Goal: Task Accomplishment & Management: Complete application form

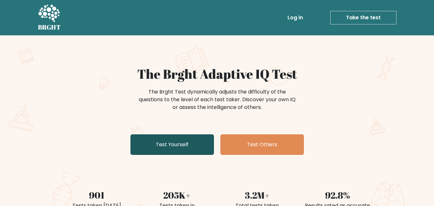
click at [193, 146] on link "Test Yourself" at bounding box center [172, 144] width 84 height 21
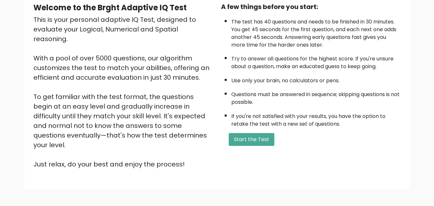
scroll to position [64, 0]
click at [253, 143] on button "Start the Test" at bounding box center [252, 139] width 46 height 13
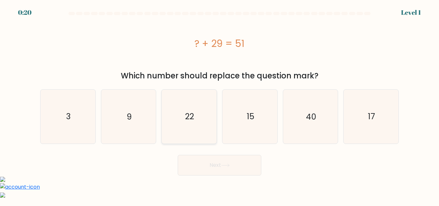
click at [193, 116] on text "22" at bounding box center [189, 116] width 9 height 11
click at [219, 105] on input "c. 22" at bounding box center [219, 104] width 0 height 2
radio input "true"
click at [240, 160] on button "Next" at bounding box center [220, 165] width 84 height 21
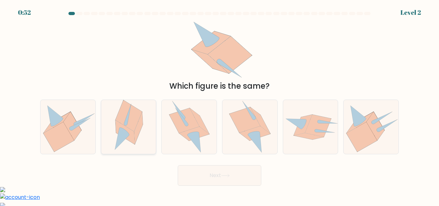
click at [128, 133] on icon at bounding box center [124, 132] width 10 height 8
click at [219, 105] on input "b." at bounding box center [219, 104] width 0 height 2
radio input "true"
click at [207, 171] on button "Next" at bounding box center [220, 175] width 84 height 21
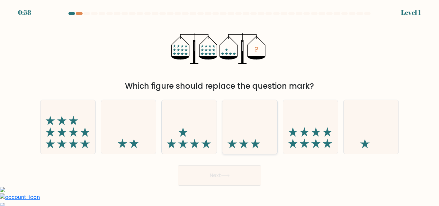
drag, startPoint x: 195, startPoint y: 139, endPoint x: 228, endPoint y: 150, distance: 34.8
click at [195, 139] on icon at bounding box center [189, 126] width 55 height 45
click at [219, 105] on input "c." at bounding box center [219, 104] width 0 height 2
radio input "true"
click at [238, 176] on button "Next" at bounding box center [220, 175] width 84 height 21
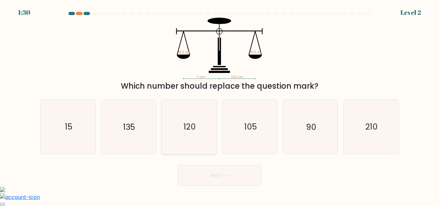
drag, startPoint x: 198, startPoint y: 128, endPoint x: 201, endPoint y: 131, distance: 4.6
click at [198, 129] on icon "120" at bounding box center [189, 127] width 54 height 54
click at [219, 105] on input "c. 120" at bounding box center [219, 104] width 0 height 2
radio input "true"
click at [229, 175] on icon at bounding box center [225, 176] width 9 height 4
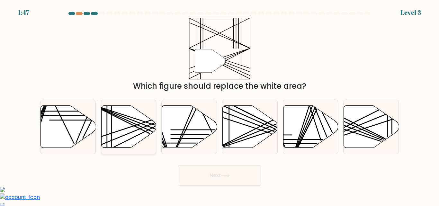
click at [127, 129] on icon at bounding box center [128, 127] width 55 height 42
click at [219, 105] on input "b." at bounding box center [219, 104] width 0 height 2
radio input "true"
click at [209, 181] on button "Next" at bounding box center [220, 175] width 84 height 21
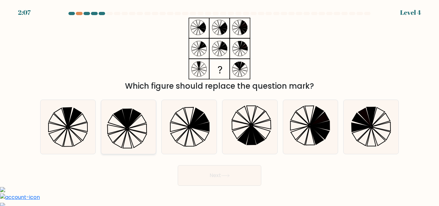
click at [126, 128] on icon at bounding box center [117, 121] width 19 height 13
click at [219, 105] on input "b." at bounding box center [219, 104] width 0 height 2
radio input "true"
drag, startPoint x: 65, startPoint y: 119, endPoint x: 149, endPoint y: 145, distance: 88.1
click at [66, 119] on icon at bounding box center [68, 127] width 54 height 54
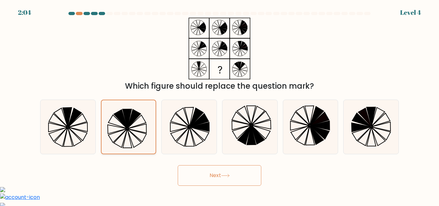
click at [219, 105] on input "a." at bounding box center [219, 104] width 0 height 2
radio input "true"
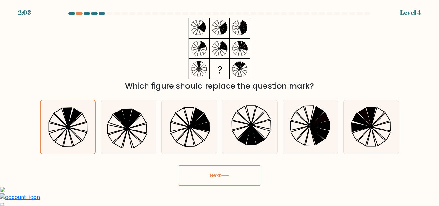
drag, startPoint x: 233, startPoint y: 175, endPoint x: 239, endPoint y: 174, distance: 6.6
click at [233, 177] on button "Next" at bounding box center [220, 175] width 84 height 21
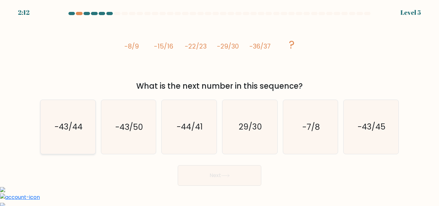
click at [80, 130] on text "-43/44" at bounding box center [68, 126] width 28 height 11
click at [219, 105] on input "a. -43/44" at bounding box center [219, 104] width 0 height 2
radio input "true"
click at [238, 173] on button "Next" at bounding box center [220, 175] width 84 height 21
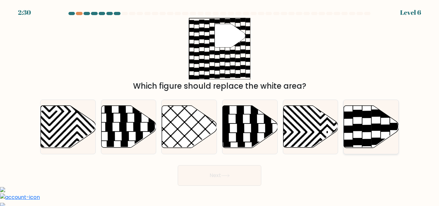
click at [374, 128] on icon at bounding box center [375, 127] width 9 height 7
click at [220, 105] on input "f." at bounding box center [219, 104] width 0 height 2
radio input "true"
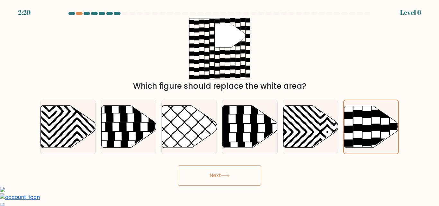
click at [234, 176] on button "Next" at bounding box center [220, 175] width 84 height 21
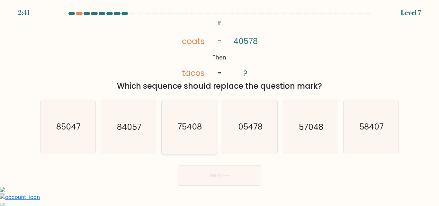
click at [201, 127] on text "75408" at bounding box center [189, 126] width 24 height 11
click at [219, 105] on input "c. 75408" at bounding box center [219, 104] width 0 height 2
radio input "true"
click at [234, 185] on button "Next" at bounding box center [220, 175] width 84 height 21
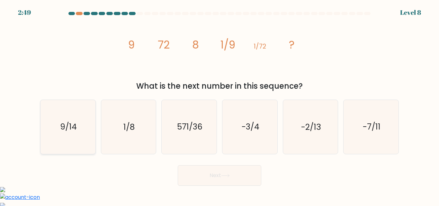
click at [75, 138] on icon "9/14" at bounding box center [68, 127] width 54 height 54
click at [219, 105] on input "a. 9/14" at bounding box center [219, 104] width 0 height 2
radio input "true"
click at [228, 177] on button "Next" at bounding box center [220, 175] width 84 height 21
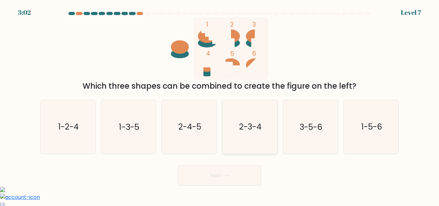
drag, startPoint x: 253, startPoint y: 129, endPoint x: 261, endPoint y: 141, distance: 14.5
click at [254, 130] on text "2-3-4" at bounding box center [250, 126] width 22 height 11
click at [220, 105] on input "d. 2-3-4" at bounding box center [219, 104] width 0 height 2
radio input "true"
click at [240, 180] on button "Next" at bounding box center [220, 175] width 84 height 21
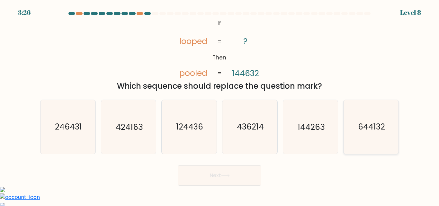
click at [363, 132] on text "644132" at bounding box center [371, 126] width 27 height 11
click at [220, 105] on input "f. 644132" at bounding box center [219, 104] width 0 height 2
radio input "true"
click at [233, 179] on button "Next" at bounding box center [220, 175] width 84 height 21
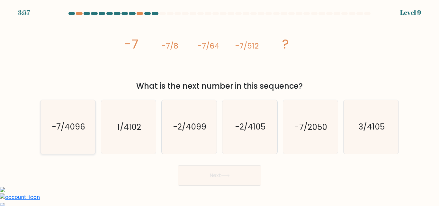
click at [66, 131] on text "-7/4096" at bounding box center [68, 126] width 33 height 11
click at [219, 105] on input "a. -7/4096" at bounding box center [219, 104] width 0 height 2
radio input "true"
click at [238, 174] on button "Next" at bounding box center [220, 175] width 84 height 21
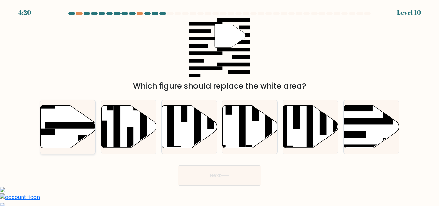
click at [83, 127] on rect at bounding box center [75, 125] width 60 height 7
click at [219, 105] on input "a." at bounding box center [219, 104] width 0 height 2
radio input "true"
click at [232, 174] on button "Next" at bounding box center [220, 175] width 84 height 21
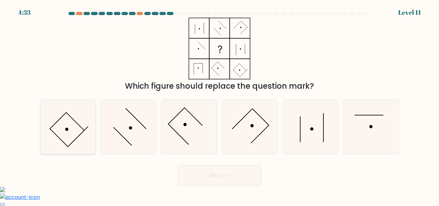
click at [57, 130] on icon at bounding box center [68, 127] width 54 height 54
click at [219, 105] on input "a." at bounding box center [219, 104] width 0 height 2
radio input "true"
click at [228, 183] on button "Next" at bounding box center [220, 175] width 84 height 21
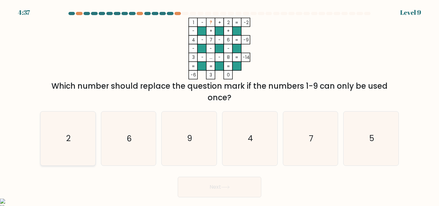
drag, startPoint x: 69, startPoint y: 144, endPoint x: 93, endPoint y: 145, distance: 24.7
click at [70, 144] on text "2" at bounding box center [68, 138] width 4 height 11
click at [219, 105] on input "a. 2" at bounding box center [219, 104] width 0 height 2
radio input "true"
click at [232, 188] on button "Next" at bounding box center [220, 187] width 84 height 21
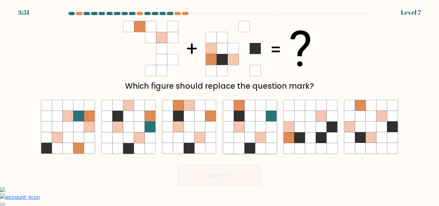
click at [247, 128] on icon at bounding box center [249, 127] width 11 height 11
click at [220, 105] on input "d." at bounding box center [219, 104] width 0 height 2
radio input "true"
click at [129, 122] on icon at bounding box center [128, 127] width 11 height 11
click at [219, 105] on input "b." at bounding box center [219, 104] width 0 height 2
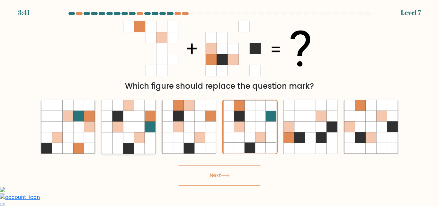
radio input "true"
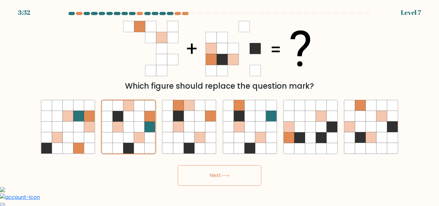
click at [242, 174] on button "Next" at bounding box center [220, 175] width 84 height 21
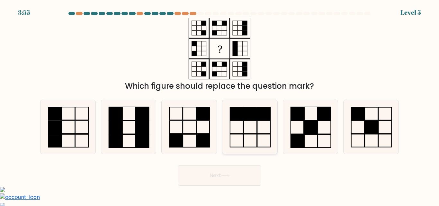
click at [257, 134] on rect at bounding box center [263, 140] width 13 height 13
click at [220, 105] on input "d." at bounding box center [219, 104] width 0 height 2
radio input "true"
click at [247, 176] on button "Next" at bounding box center [220, 175] width 84 height 21
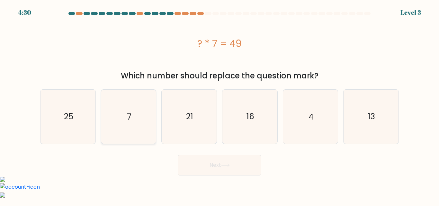
click at [132, 117] on icon "7" at bounding box center [129, 117] width 54 height 54
click at [219, 105] on input "b. 7" at bounding box center [219, 104] width 0 height 2
radio input "true"
click at [245, 165] on button "Next" at bounding box center [220, 165] width 84 height 21
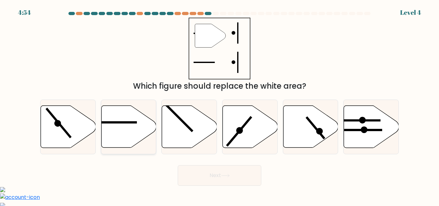
click at [133, 128] on icon at bounding box center [128, 127] width 55 height 42
click at [219, 105] on input "b." at bounding box center [219, 104] width 0 height 2
radio input "true"
click at [236, 178] on button "Next" at bounding box center [220, 175] width 84 height 21
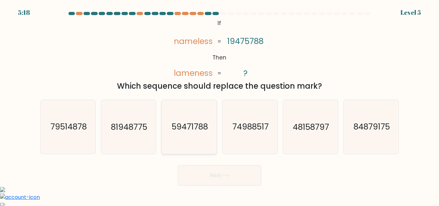
click at [200, 127] on text "59471788" at bounding box center [190, 126] width 36 height 11
click at [219, 105] on input "c. 59471788" at bounding box center [219, 104] width 0 height 2
radio input "true"
click at [232, 176] on button "Next" at bounding box center [220, 175] width 84 height 21
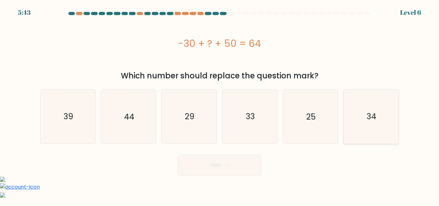
click at [373, 119] on text "34" at bounding box center [372, 116] width 10 height 11
click at [220, 105] on input "f. 34" at bounding box center [219, 104] width 0 height 2
radio input "true"
click at [225, 171] on button "Next" at bounding box center [220, 165] width 84 height 21
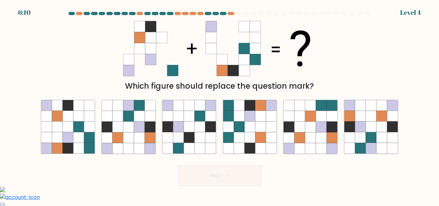
drag, startPoint x: 62, startPoint y: 129, endPoint x: 172, endPoint y: 174, distance: 119.7
click at [62, 129] on icon at bounding box center [57, 127] width 11 height 11
click at [219, 105] on input "a." at bounding box center [219, 104] width 0 height 2
radio input "true"
click at [238, 176] on button "Next" at bounding box center [220, 175] width 84 height 21
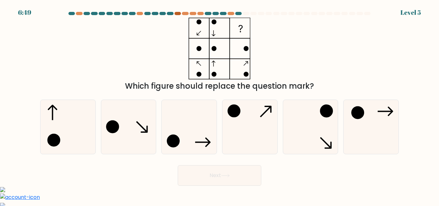
click at [179, 13] on div at bounding box center [177, 13] width 6 height 3
drag, startPoint x: 184, startPoint y: 15, endPoint x: 194, endPoint y: 19, distance: 10.6
click at [184, 15] on div at bounding box center [219, 15] width 366 height 6
